Goal: Information Seeking & Learning: Understand process/instructions

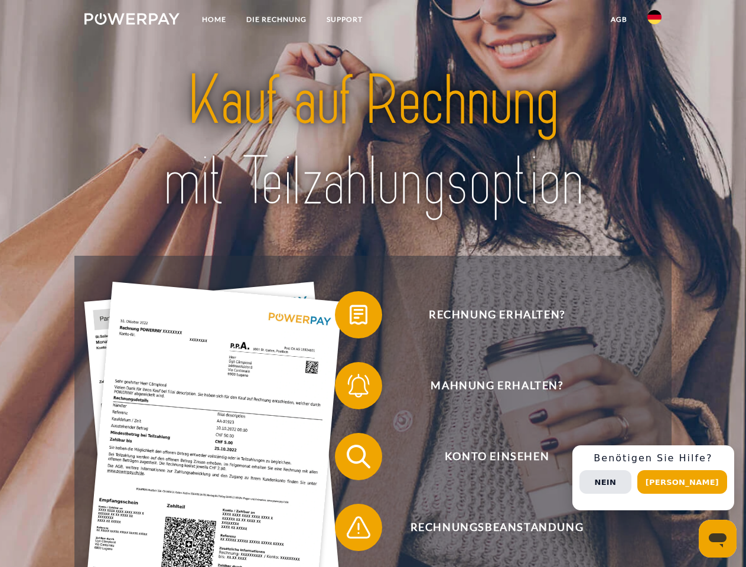
click at [132, 21] on img at bounding box center [131, 19] width 95 height 12
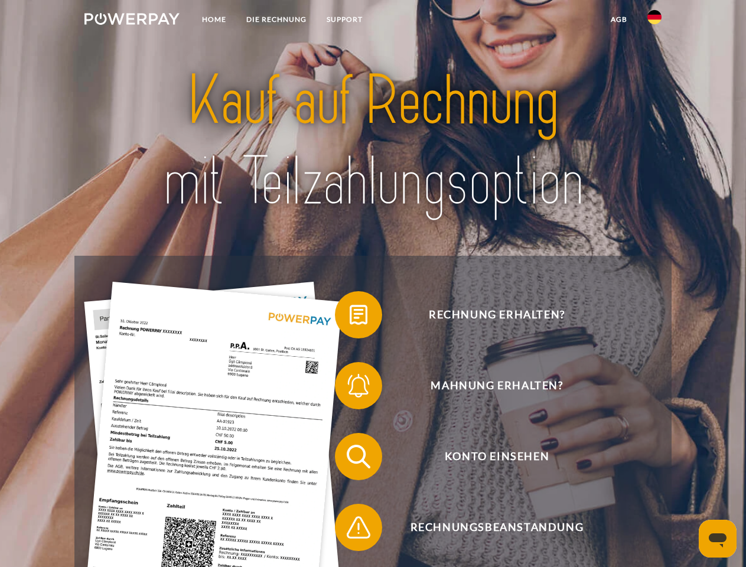
click at [655, 21] on img at bounding box center [654, 17] width 14 height 14
click at [618, 19] on link "agb" at bounding box center [619, 19] width 37 height 21
click at [350, 317] on span at bounding box center [340, 314] width 59 height 59
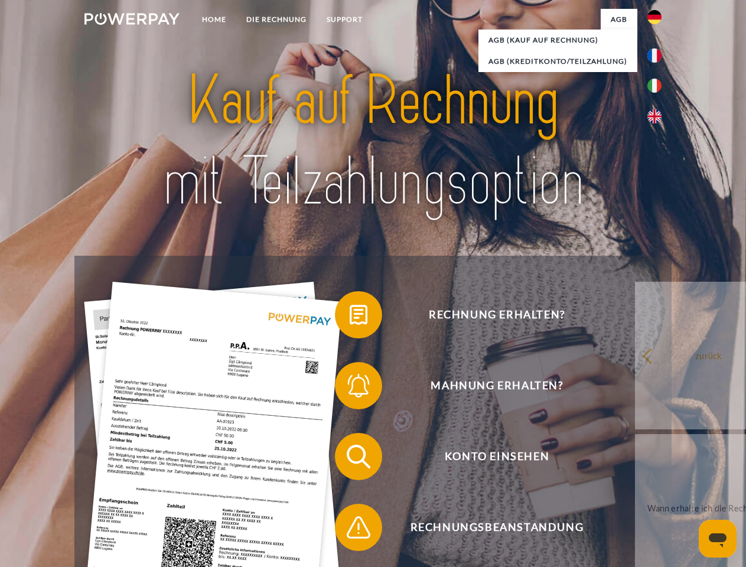
click at [350, 388] on div "Rechnung erhalten? Mahnung erhalten? Konto einsehen" at bounding box center [372, 492] width 597 height 473
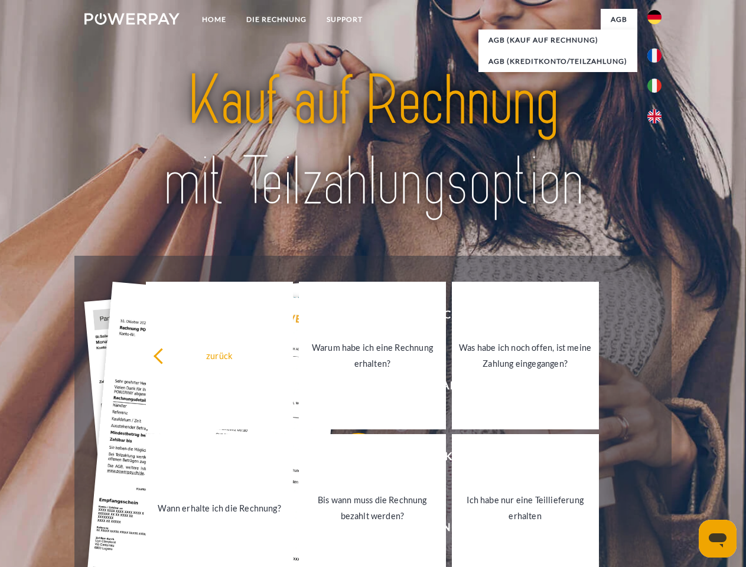
click at [350, 459] on link "Bis wann muss die Rechnung bezahlt werden?" at bounding box center [372, 508] width 147 height 148
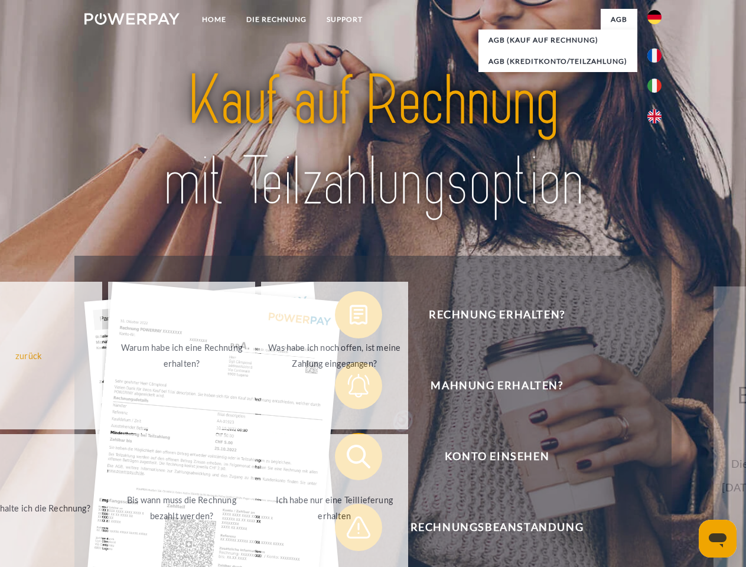
click at [350, 530] on span at bounding box center [340, 527] width 59 height 59
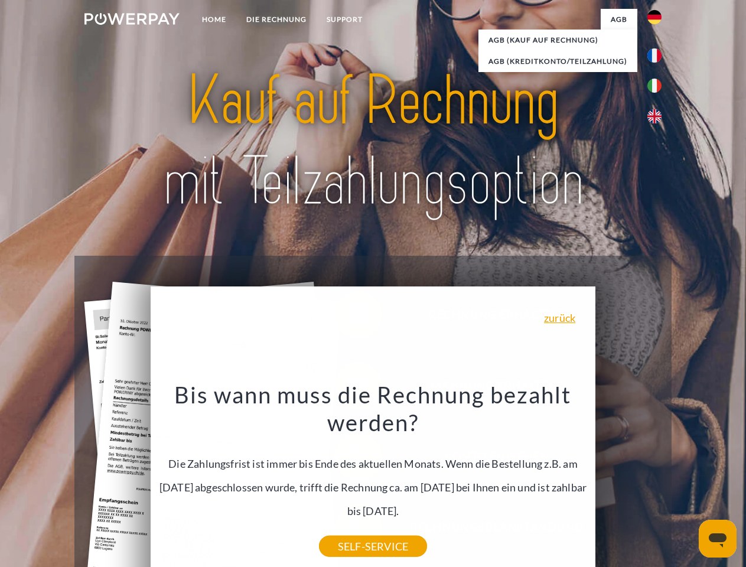
click at [657, 478] on div "Rechnung erhalten? Mahnung erhalten? Konto einsehen" at bounding box center [372, 492] width 597 height 473
click at [629, 480] on span "Konto einsehen" at bounding box center [496, 456] width 289 height 47
click at [686, 482] on header "Home DIE RECHNUNG SUPPORT" at bounding box center [373, 408] width 746 height 816
